Goal: Information Seeking & Learning: Compare options

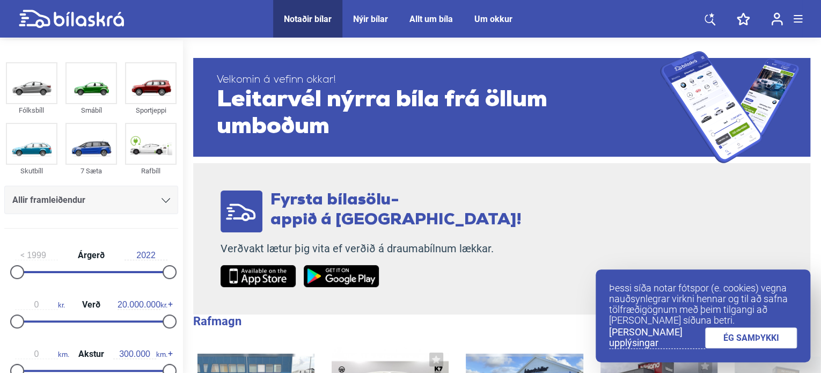
click at [743, 342] on link "ÉG SAMÞYKKI" at bounding box center [751, 337] width 92 height 21
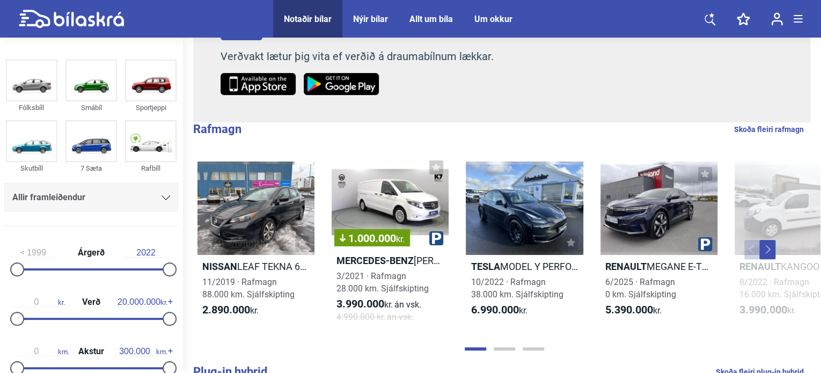
scroll to position [208, 0]
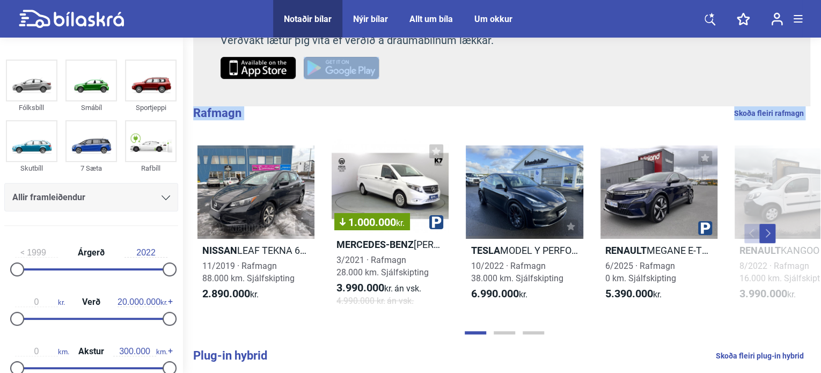
drag, startPoint x: 804, startPoint y: 100, endPoint x: 809, endPoint y: 122, distance: 22.7
type input "2.000.000"
drag, startPoint x: 170, startPoint y: 319, endPoint x: 35, endPoint y: 318, distance: 134.2
click at [35, 318] on div at bounding box center [32, 319] width 14 height 14
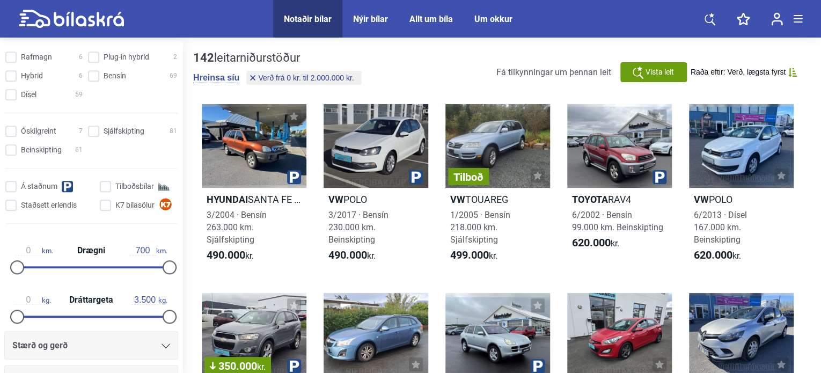
scroll to position [347, 0]
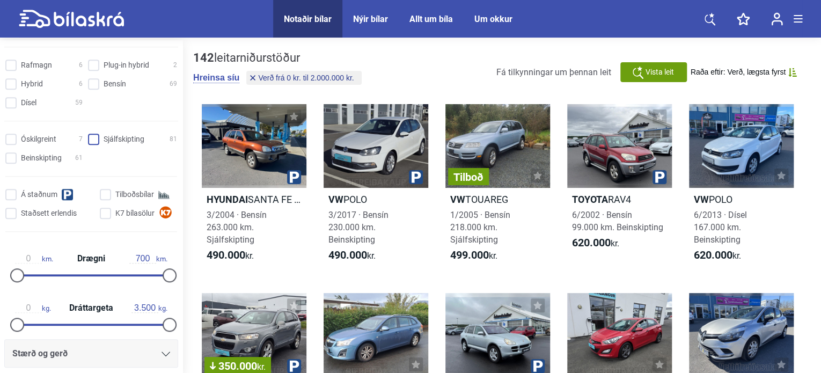
click at [90, 139] on input "Sjálfskipting 81" at bounding box center [134, 139] width 89 height 11
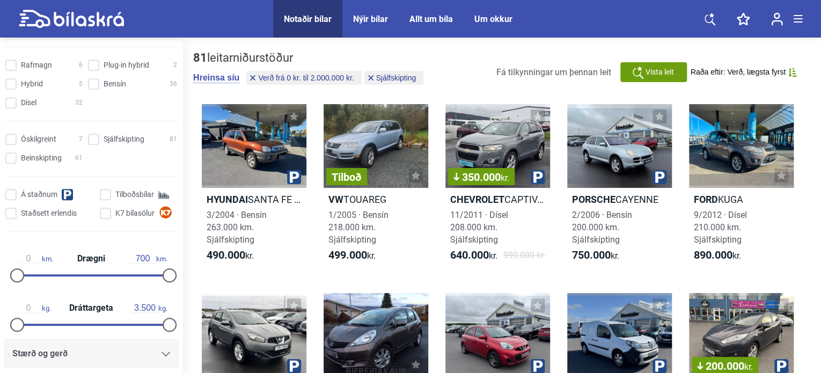
checkbox input "false"
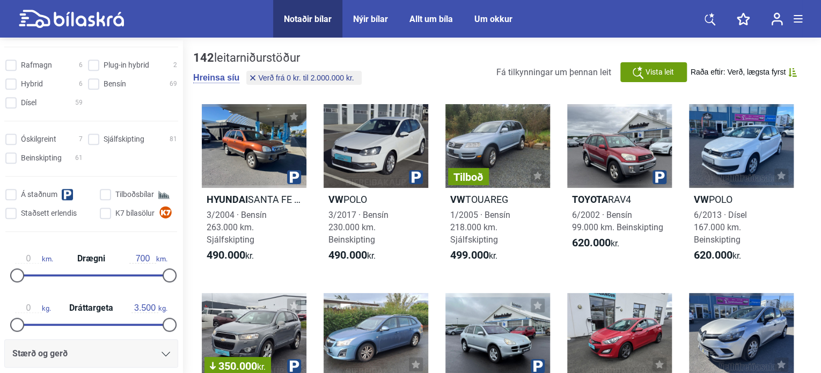
type input "20.000.000"
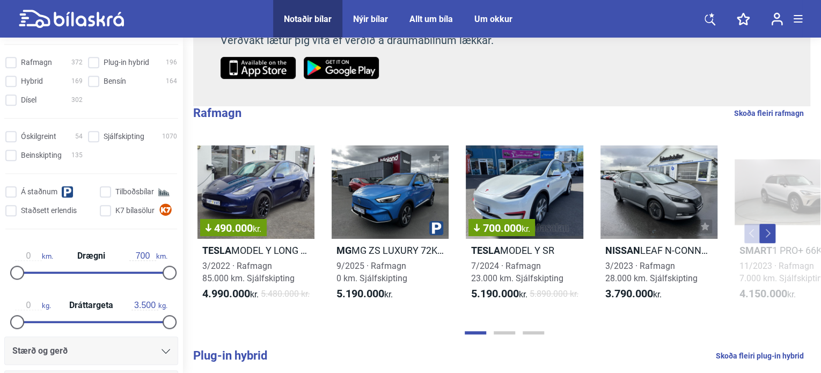
scroll to position [208, 0]
